Goal: Task Accomplishment & Management: Use online tool/utility

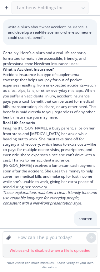
scroll to position [1924, 0]
